Goal: Information Seeking & Learning: Learn about a topic

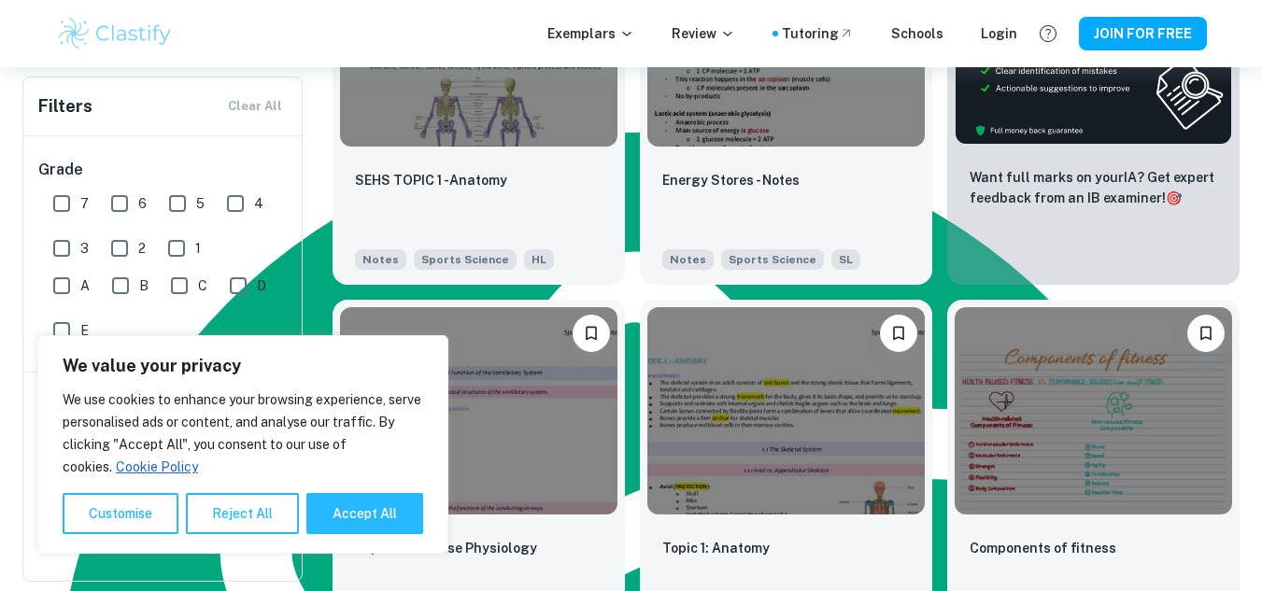
scroll to position [1337, 0]
click at [374, 514] on button "Accept All" at bounding box center [364, 513] width 117 height 41
checkbox input "true"
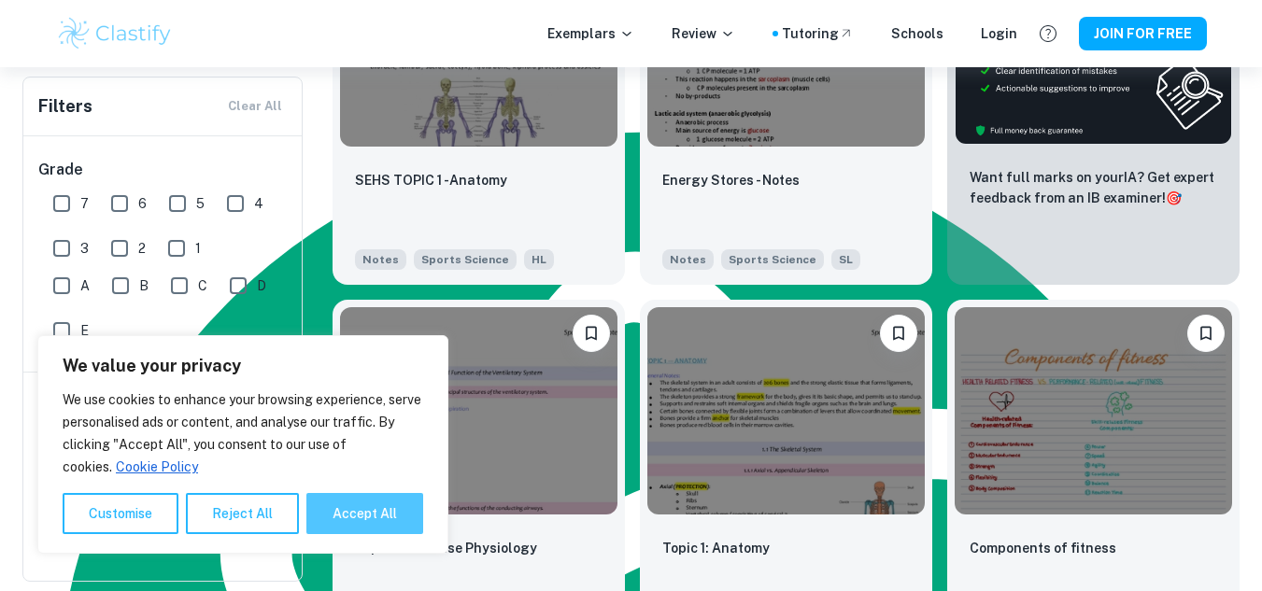
checkbox input "true"
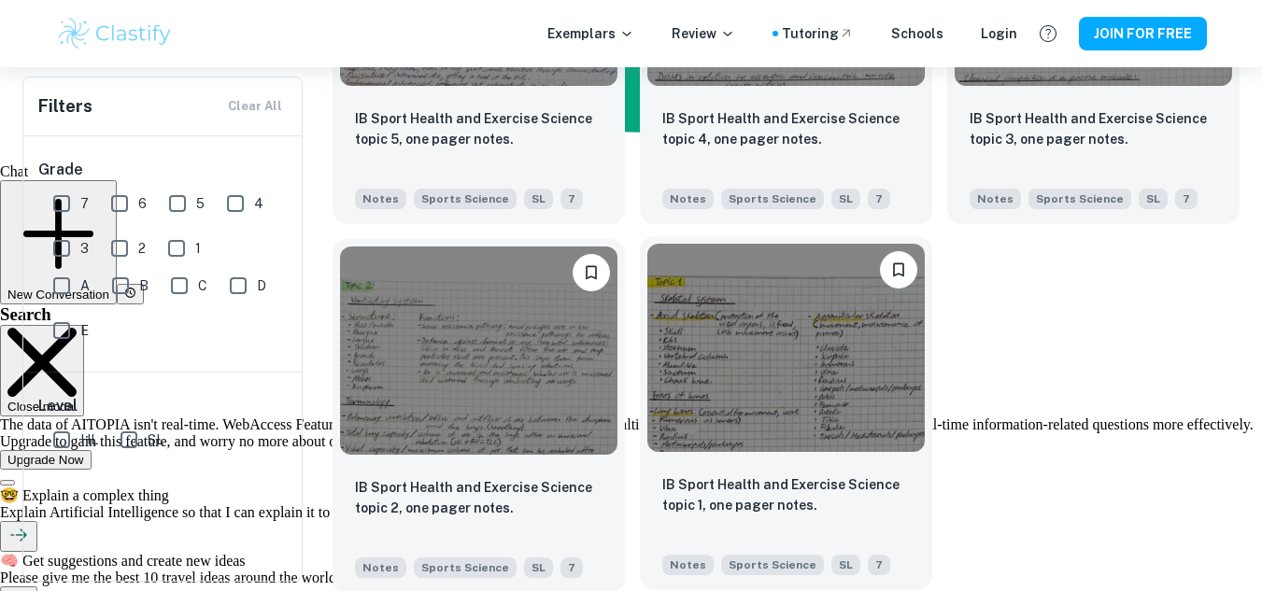
scroll to position [1729, 0]
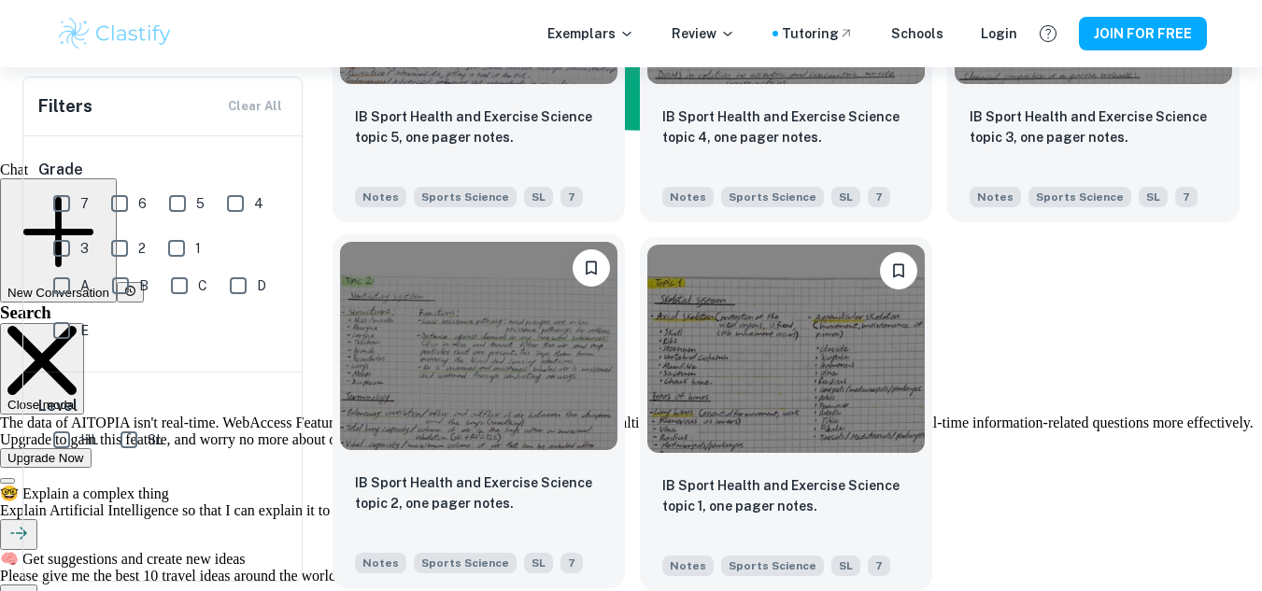
click at [516, 359] on img at bounding box center [478, 346] width 277 height 208
